Goal: Navigation & Orientation: Find specific page/section

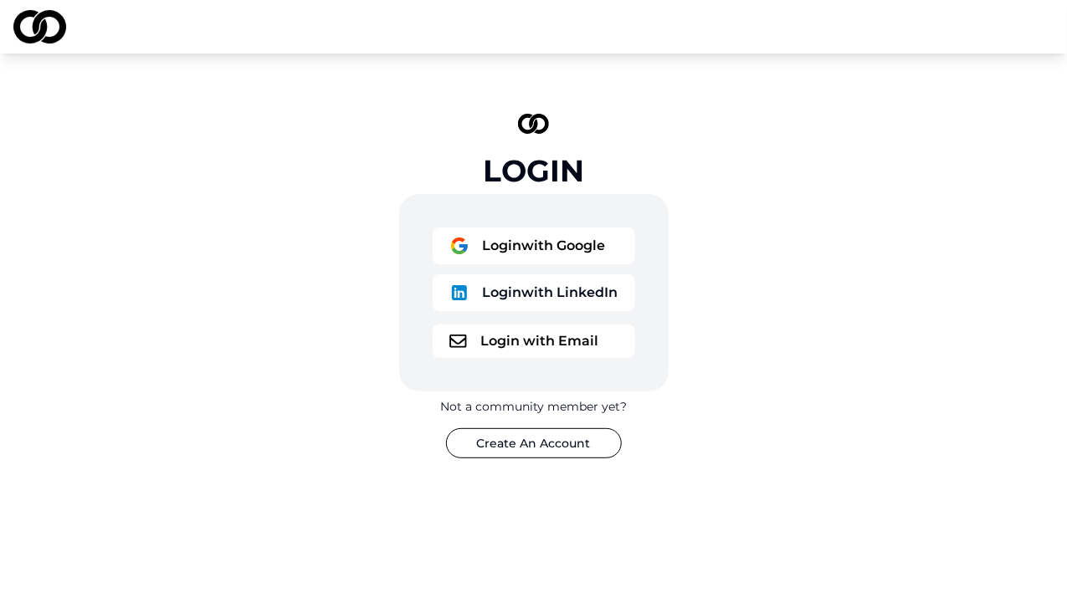
click at [572, 295] on button "Login with LinkedIn" at bounding box center [534, 292] width 202 height 37
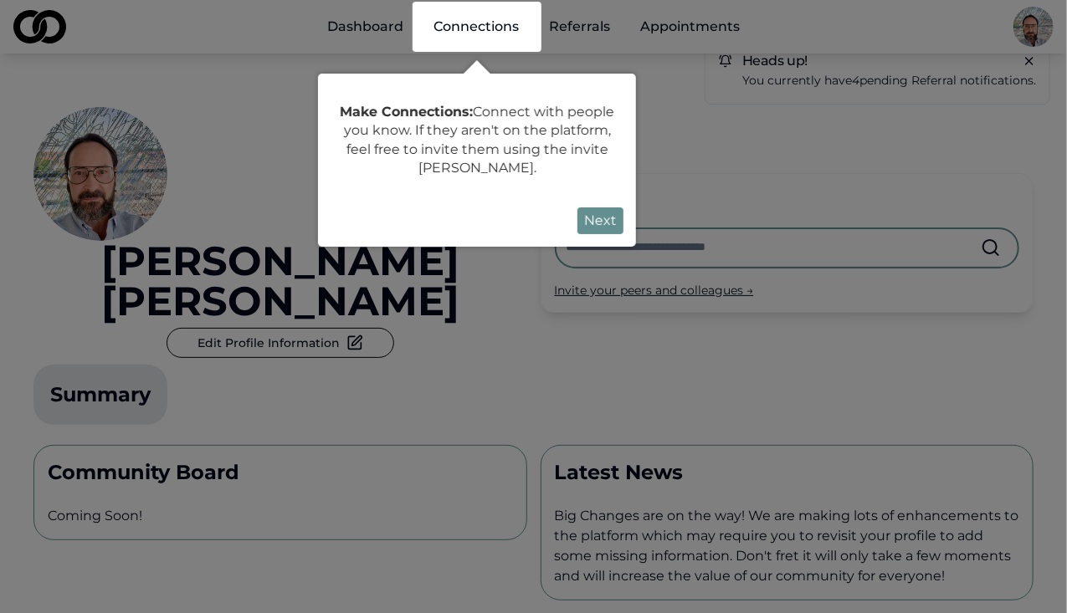
click at [599, 221] on button "Next" at bounding box center [600, 221] width 46 height 27
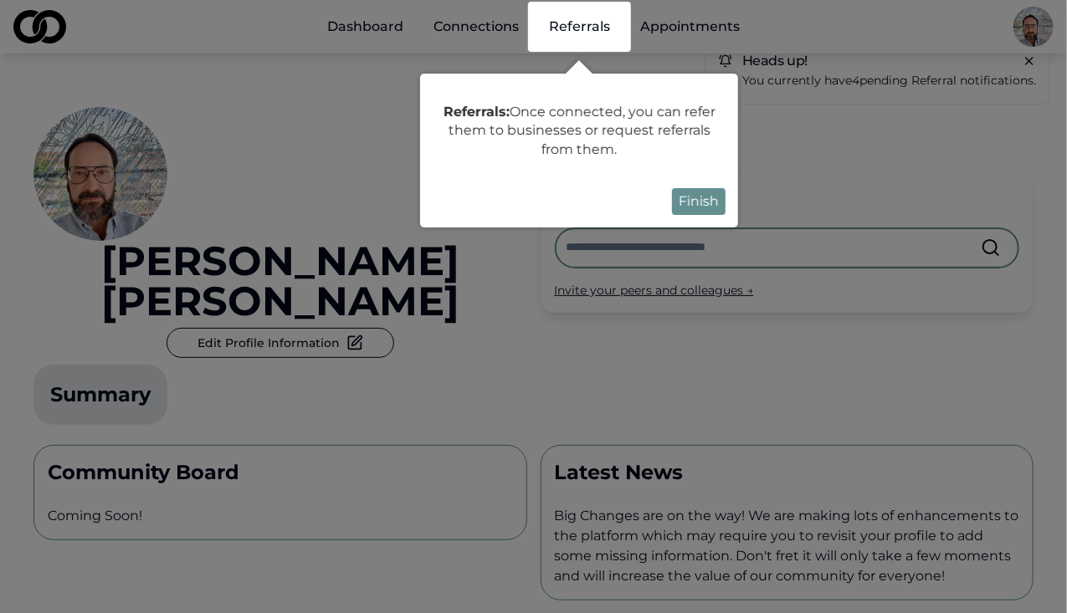
click at [689, 195] on button "Finish" at bounding box center [699, 201] width 54 height 27
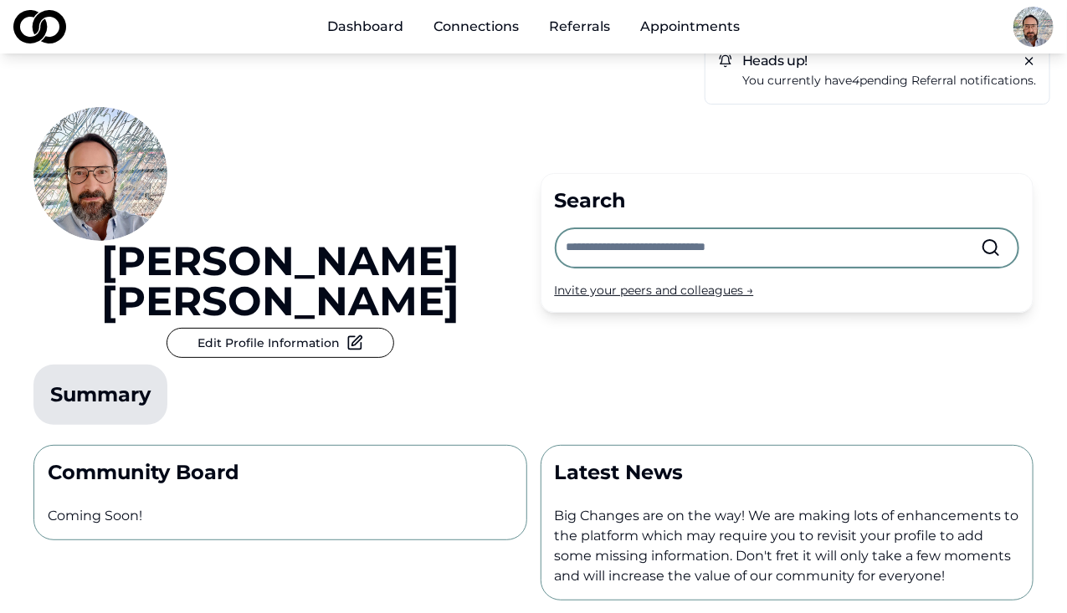
click at [859, 82] on span "You currently have 4 pending referral notifications." at bounding box center [889, 80] width 294 height 15
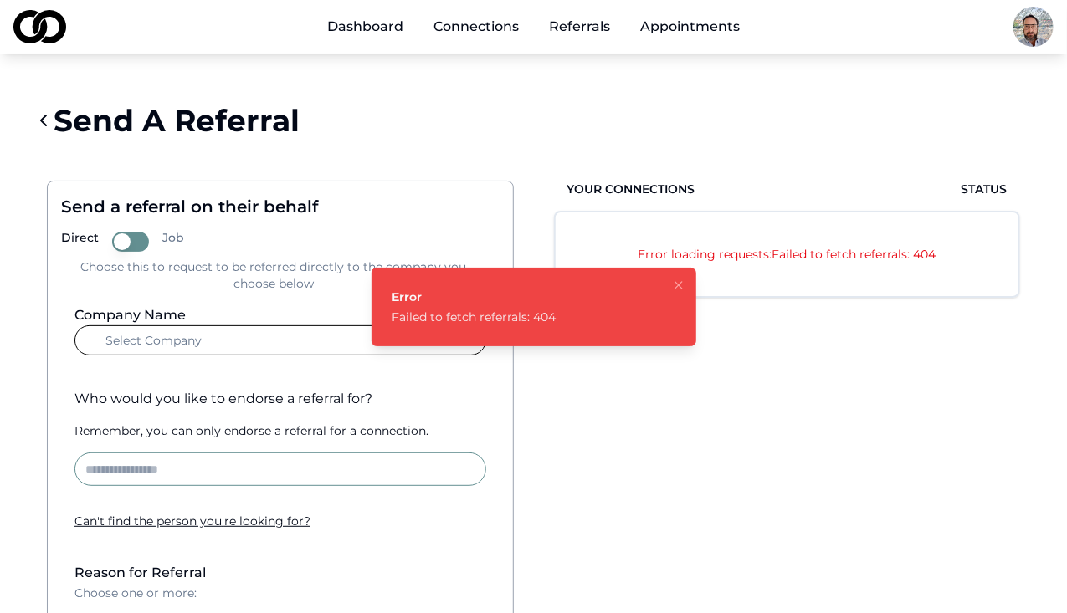
click at [683, 290] on icon "Notifications (F8)" at bounding box center [678, 285] width 13 height 13
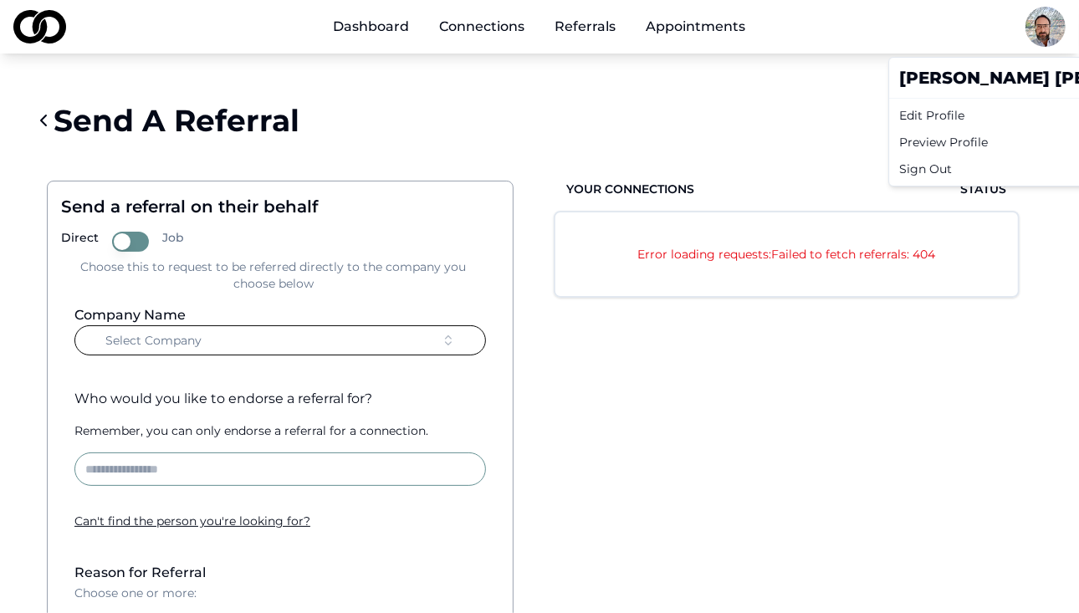
click at [1027, 28] on html "Dashboard Connections Referrals Appointments Send A Referral Send a referral on…" at bounding box center [539, 306] width 1079 height 613
click at [947, 130] on div "Preview Profile" at bounding box center [1053, 142] width 320 height 27
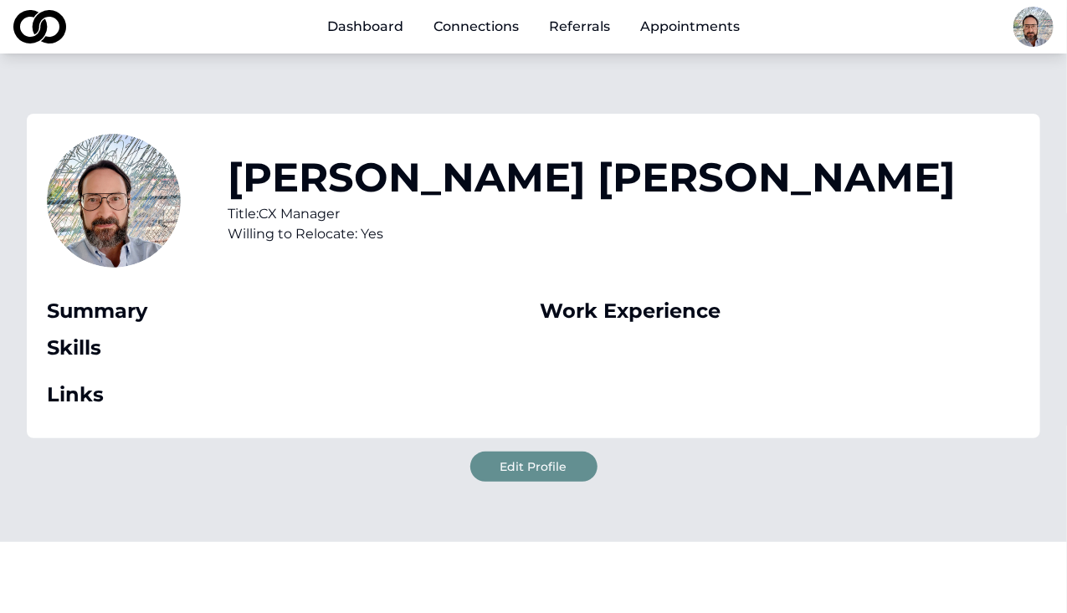
click at [379, 24] on link "Dashboard" at bounding box center [365, 26] width 103 height 33
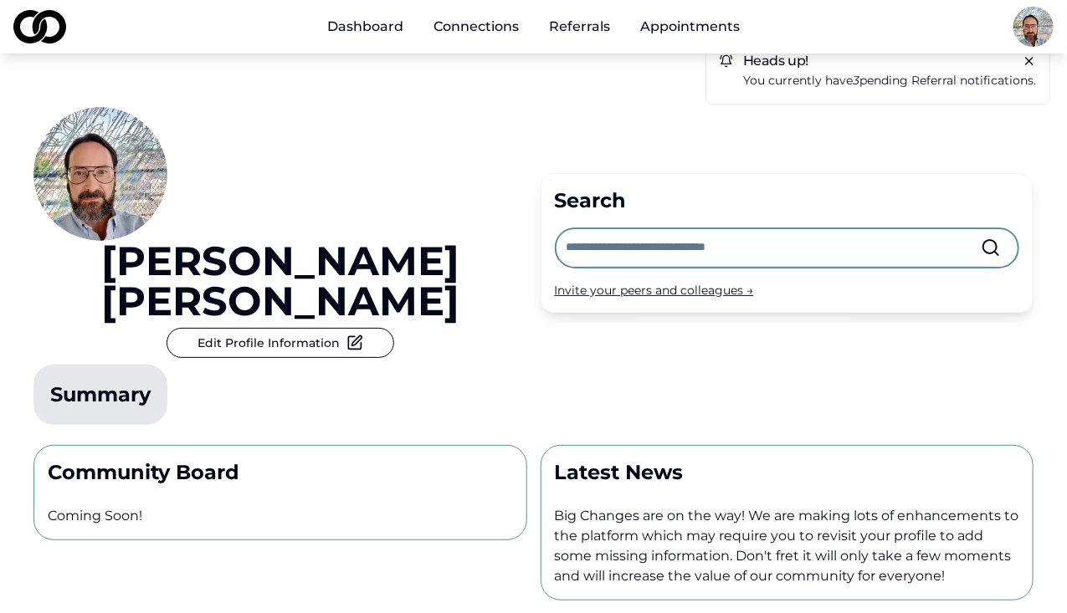
click at [830, 79] on span "You currently have 3 pending referral notifications." at bounding box center [889, 80] width 293 height 15
